Goal: Complete application form: Complete application form

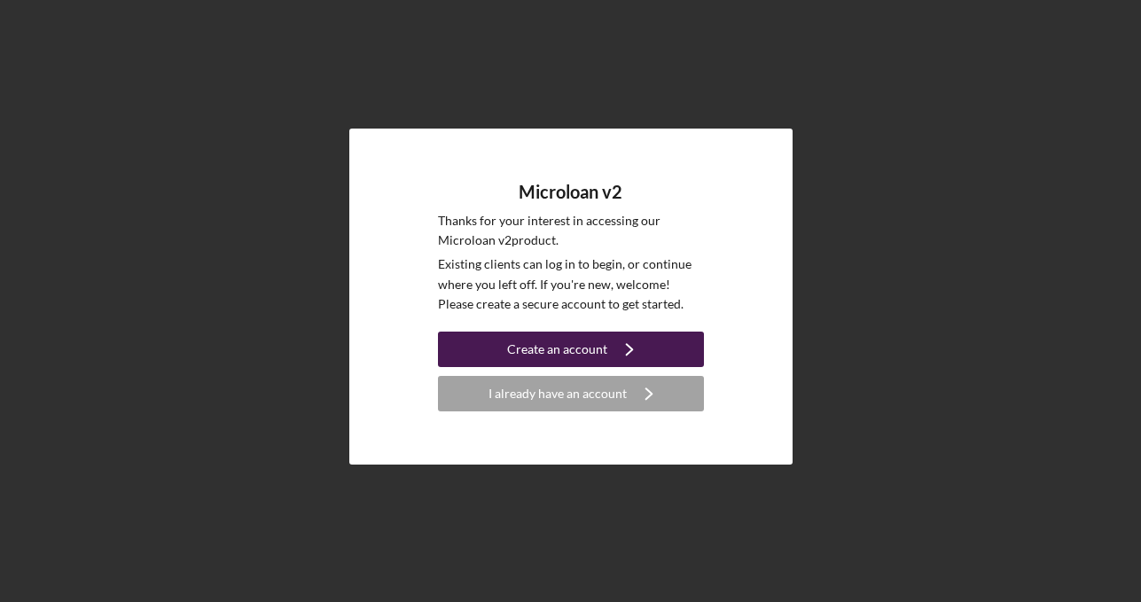
click at [584, 359] on div "Create an account" at bounding box center [557, 349] width 100 height 35
